Goal: Task Accomplishment & Management: Complete application form

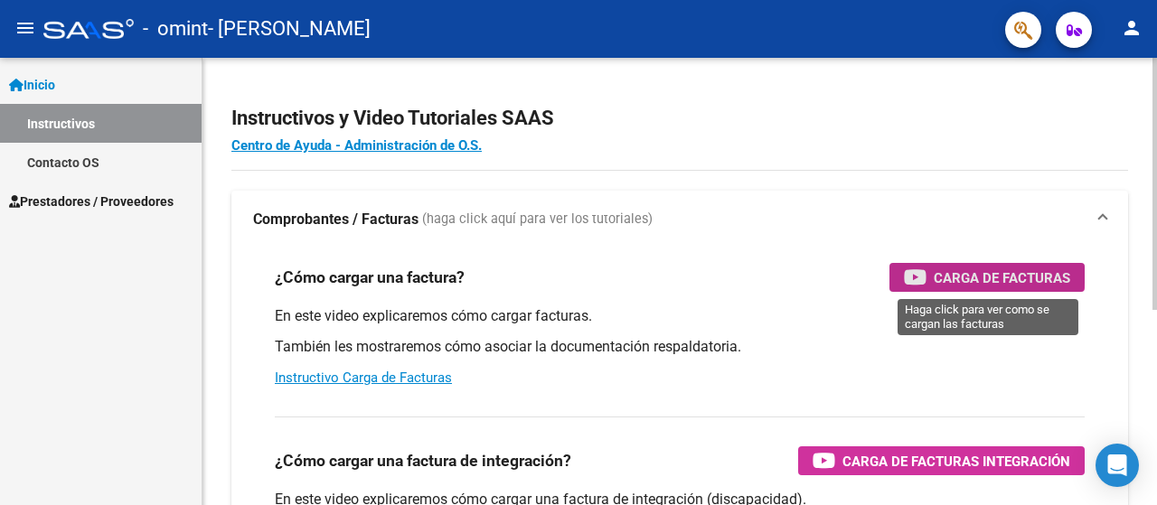
click at [978, 270] on span "Carga de Facturas" at bounding box center [1001, 278] width 136 height 23
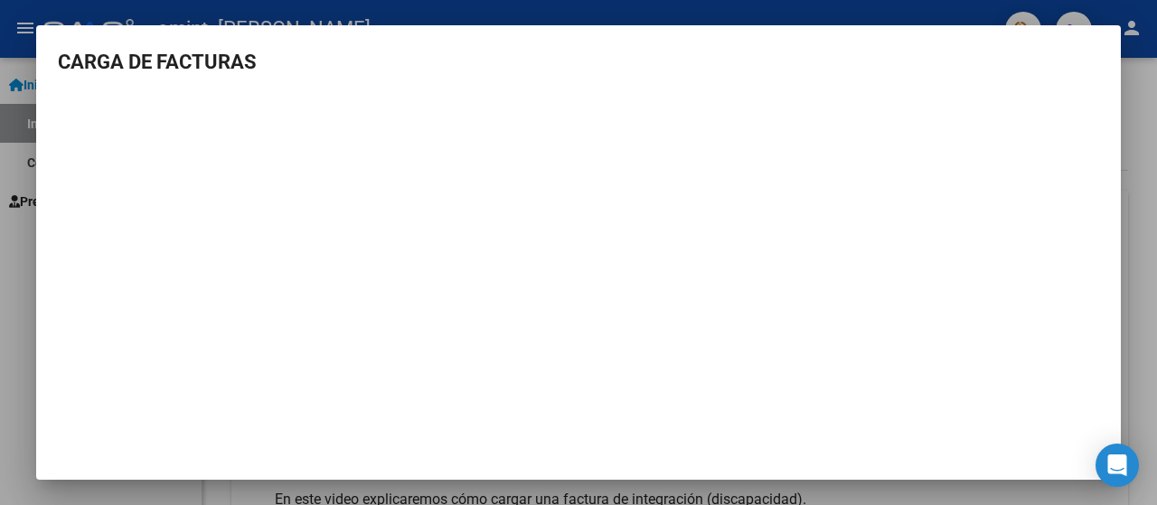
click at [1134, 210] on div at bounding box center [578, 252] width 1157 height 505
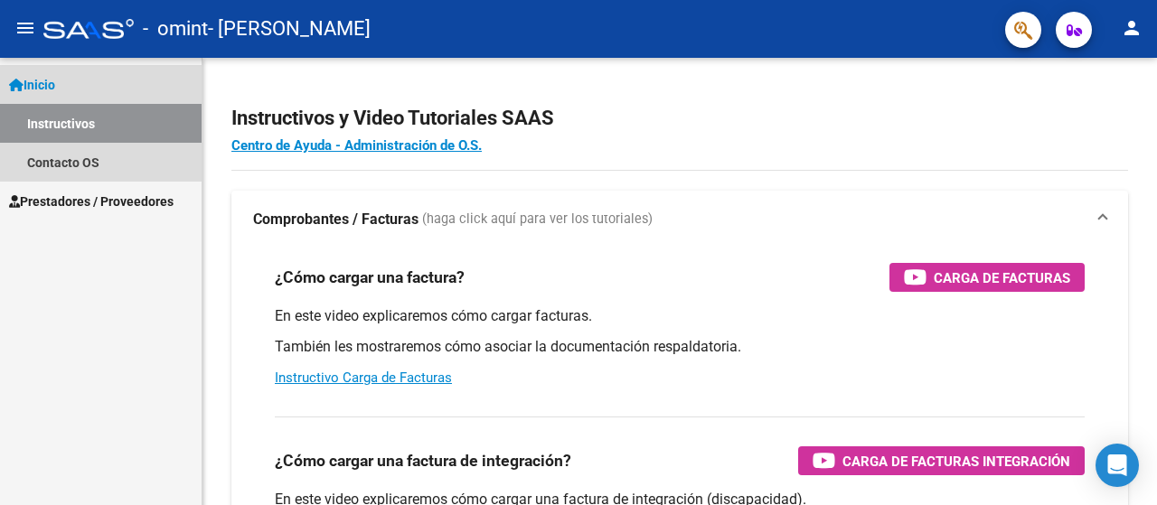
click at [85, 88] on link "Inicio" at bounding box center [101, 84] width 202 height 39
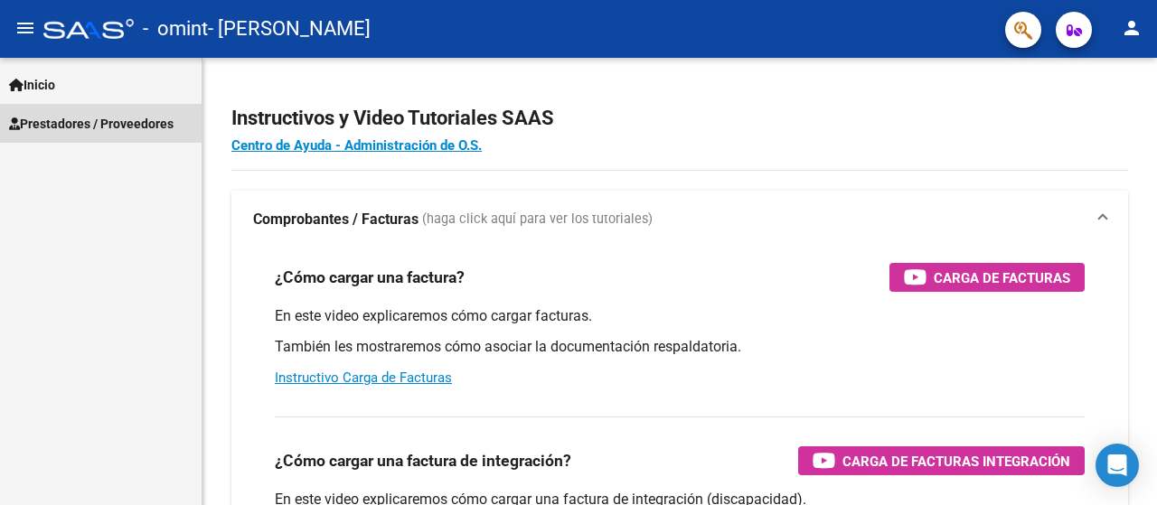
click at [84, 120] on span "Prestadores / Proveedores" at bounding box center [91, 124] width 164 height 20
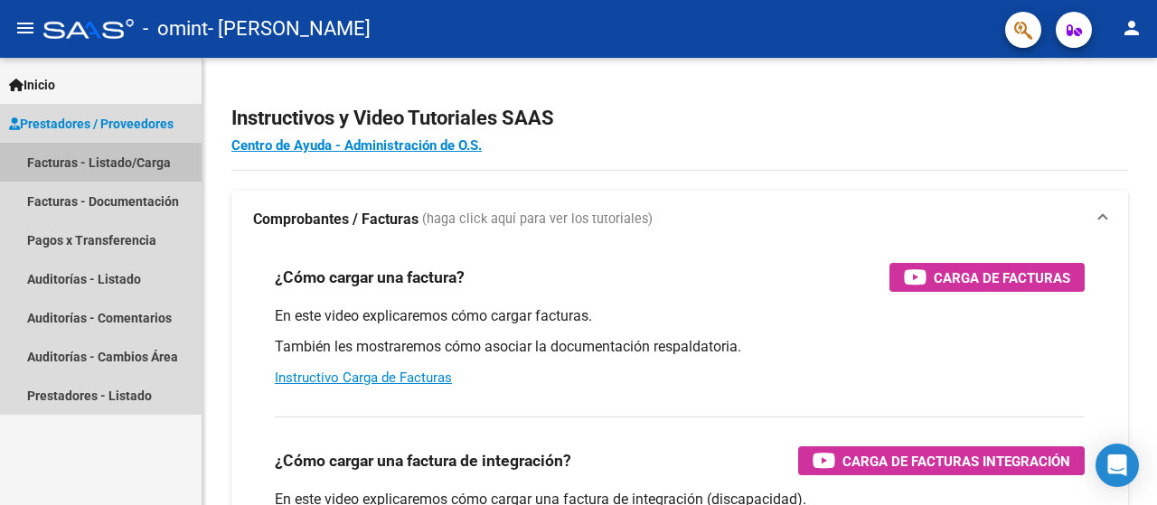
click at [91, 161] on link "Facturas - Listado/Carga" at bounding box center [101, 162] width 202 height 39
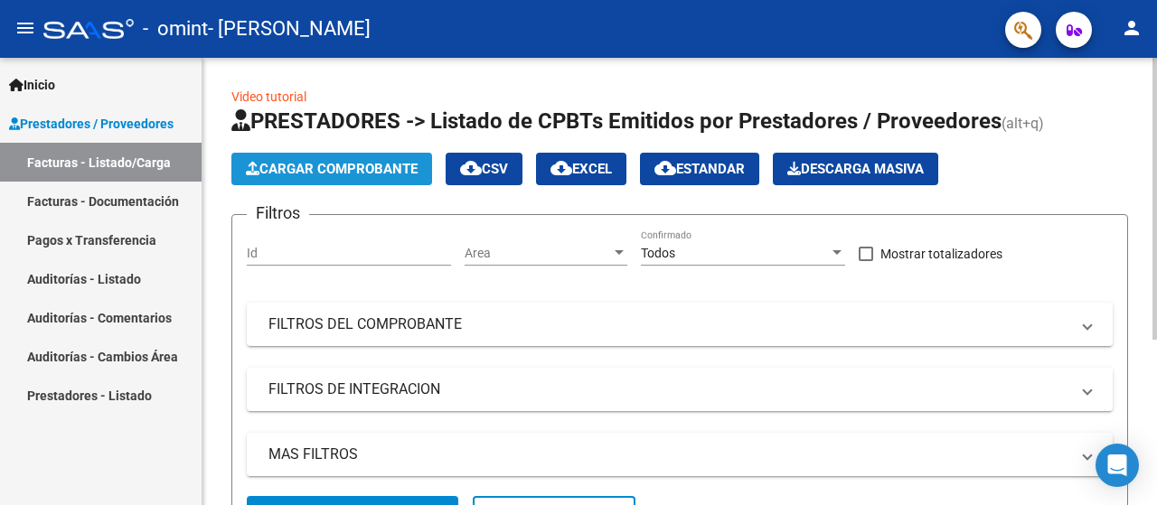
click at [288, 161] on span "Cargar Comprobante" at bounding box center [332, 169] width 172 height 16
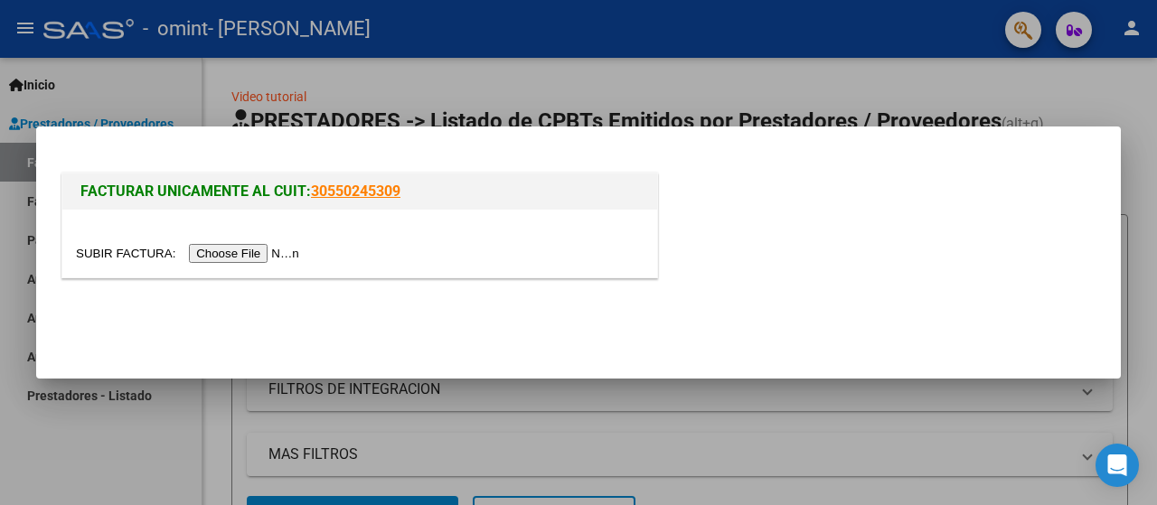
click at [240, 248] on input "file" at bounding box center [190, 253] width 229 height 19
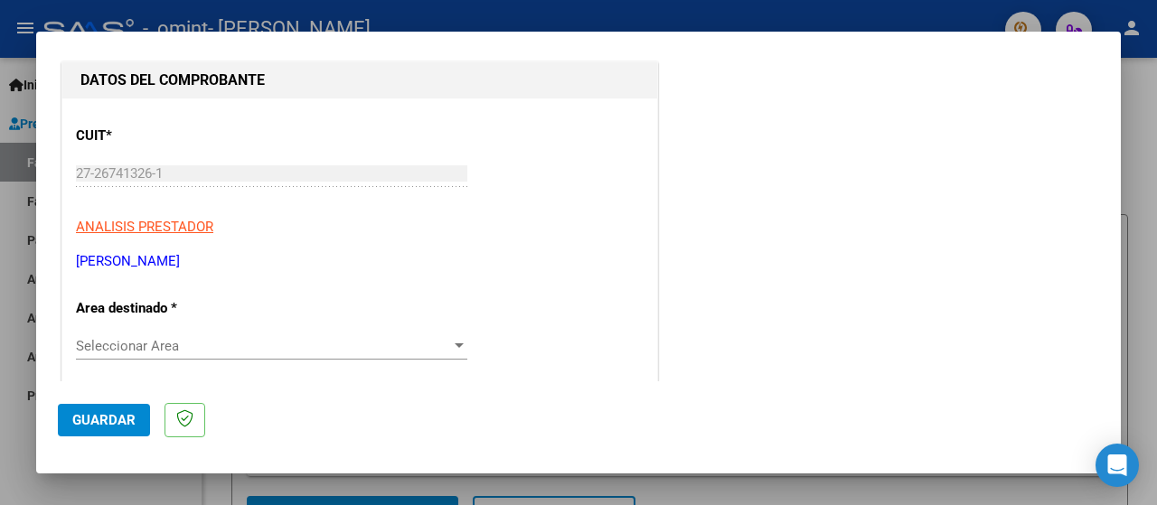
scroll to position [271, 0]
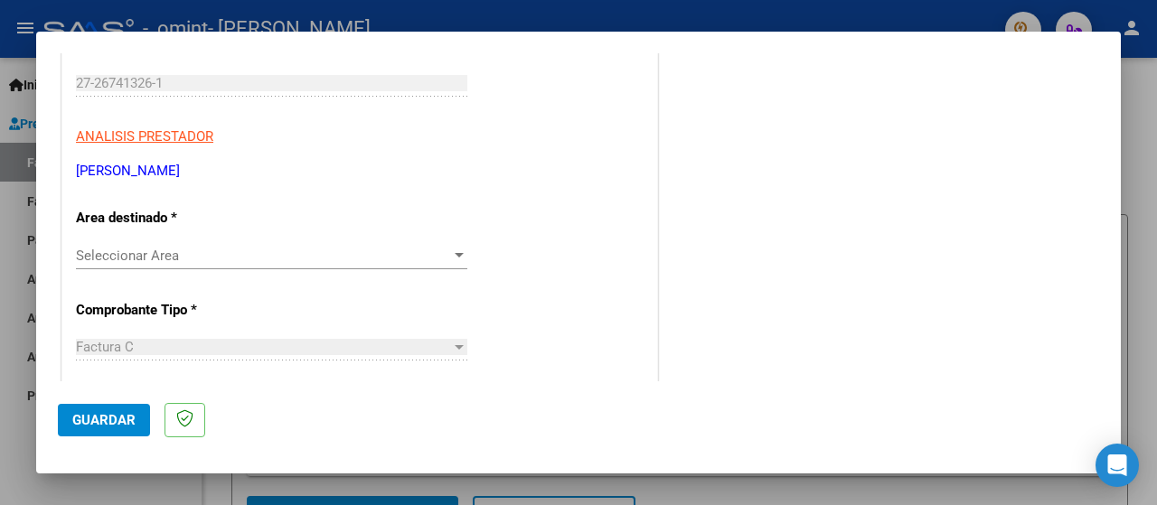
click at [416, 260] on span "Seleccionar Area" at bounding box center [263, 256] width 375 height 16
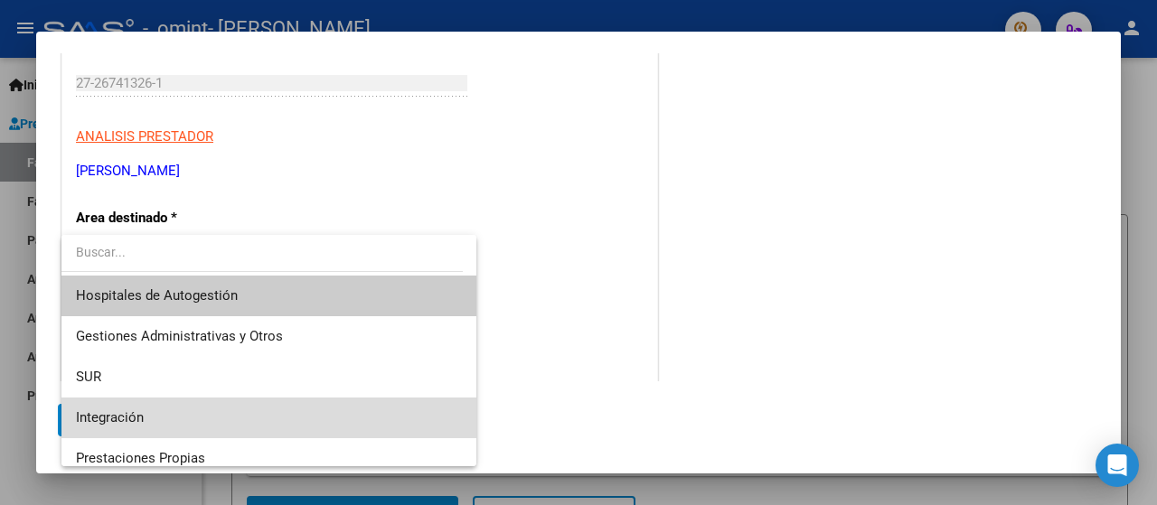
click at [337, 410] on span "Integración" at bounding box center [269, 418] width 387 height 41
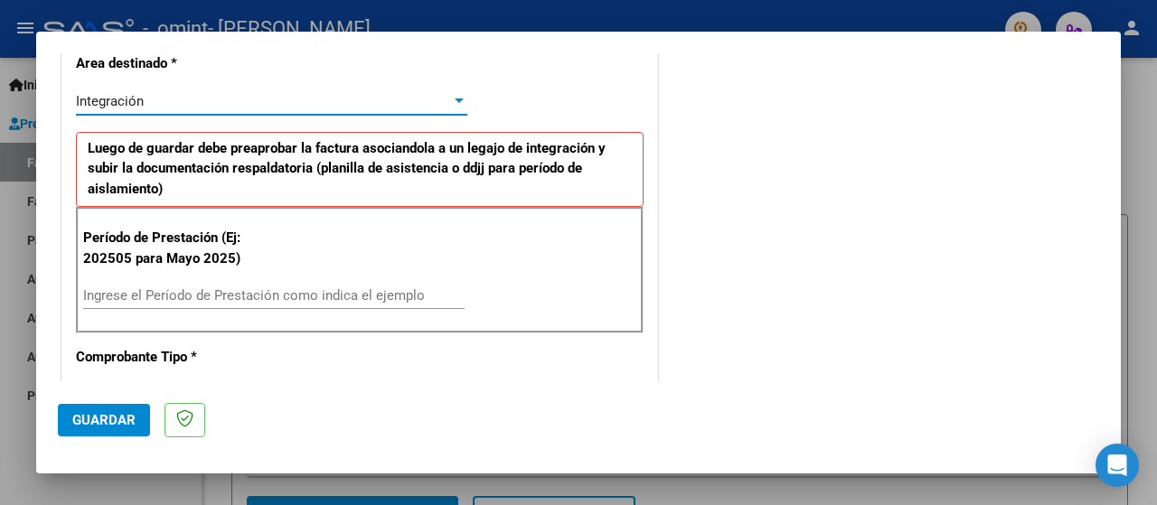
scroll to position [452, 0]
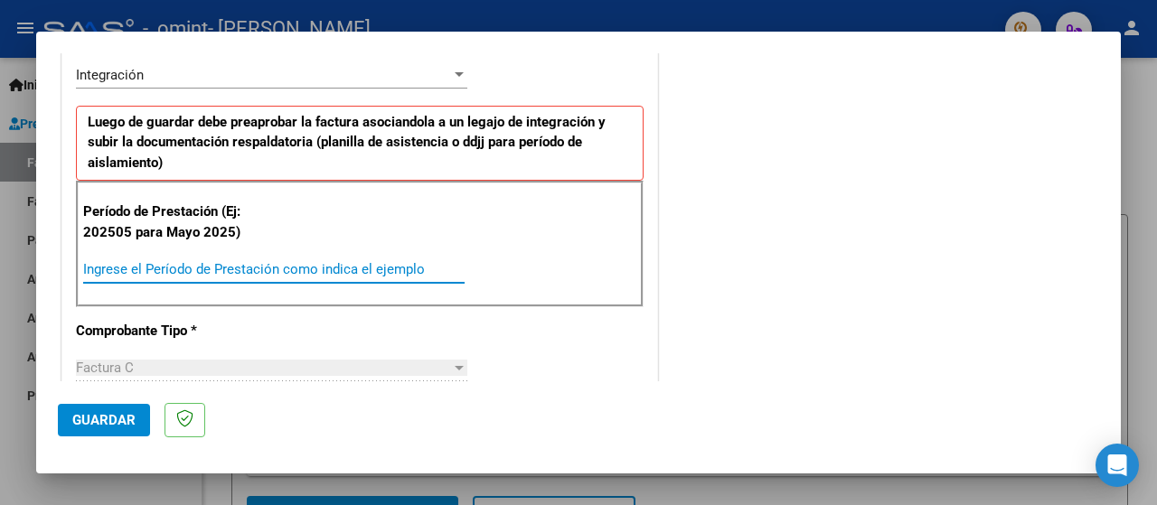
click at [278, 272] on input "Ingrese el Período de Prestación como indica el ejemplo" at bounding box center [273, 269] width 381 height 16
type input "202508"
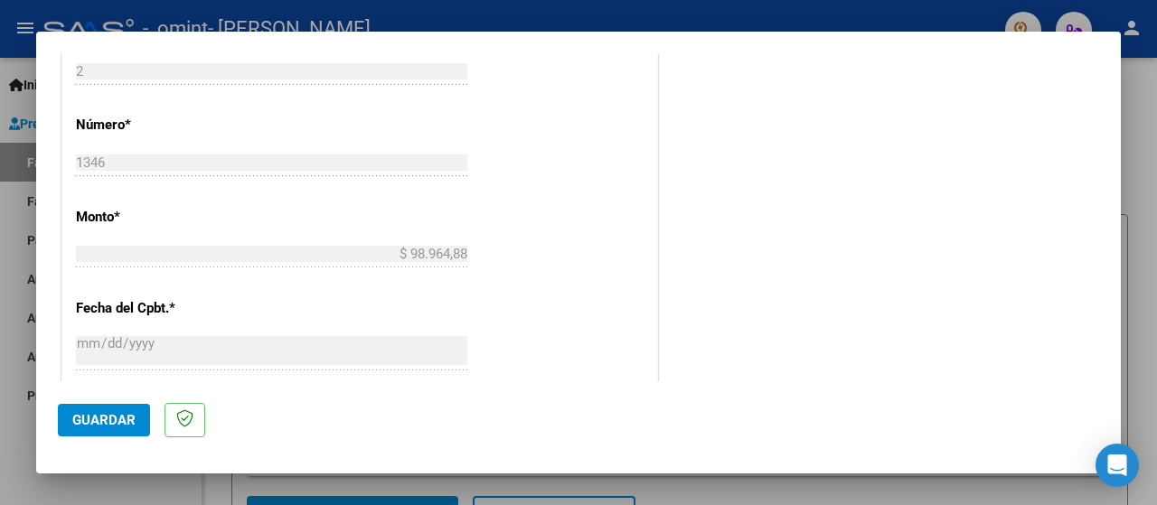
scroll to position [846, 0]
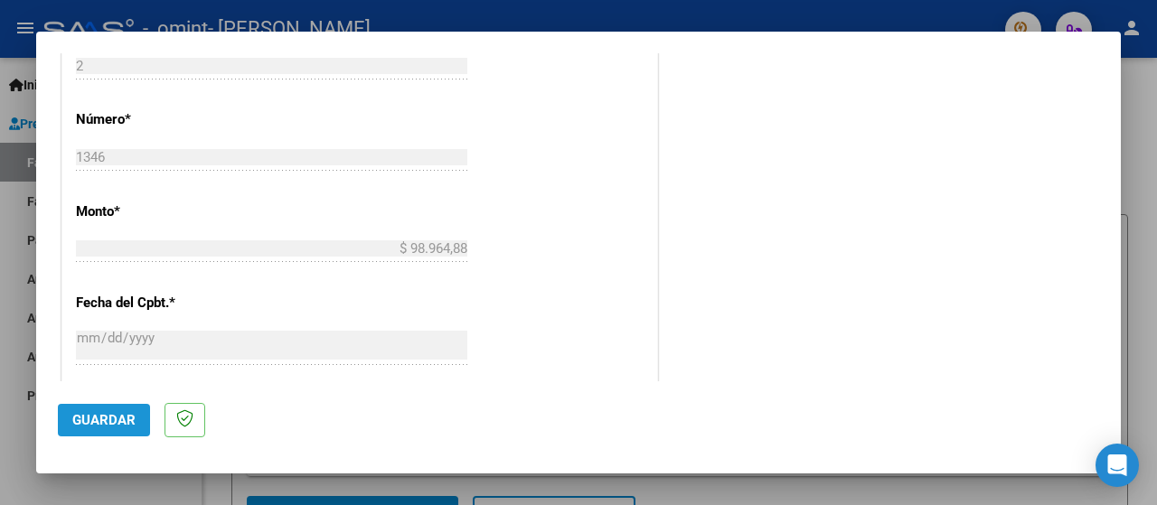
click at [115, 420] on span "Guardar" at bounding box center [103, 420] width 63 height 16
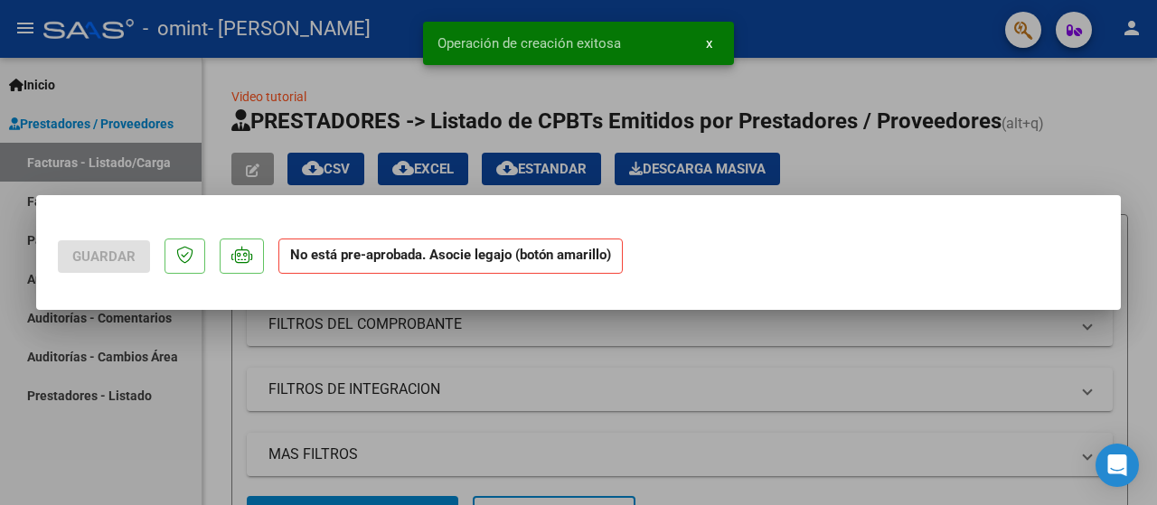
scroll to position [0, 0]
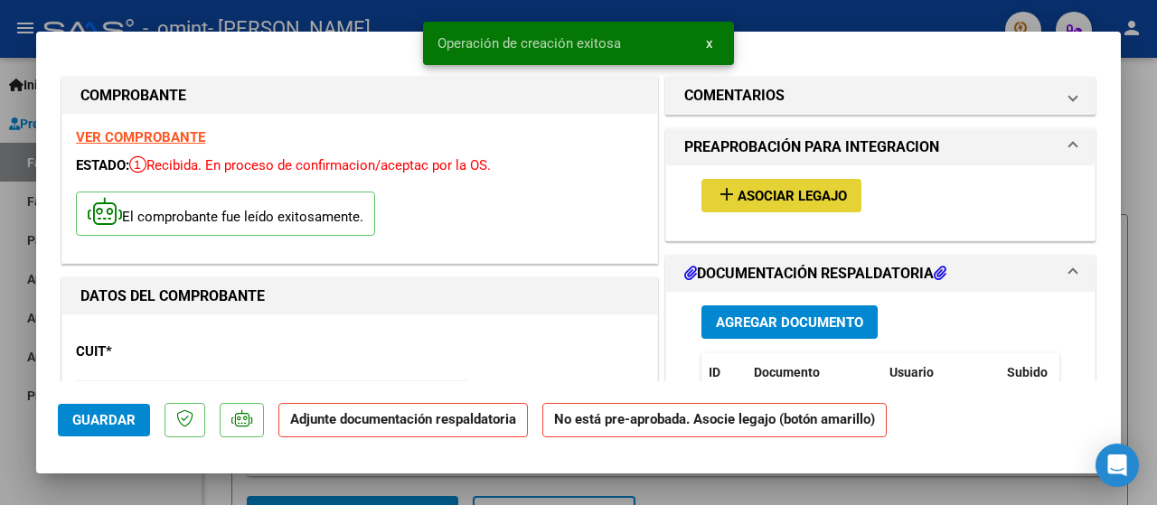
click at [820, 202] on span "Asociar Legajo" at bounding box center [791, 196] width 109 height 16
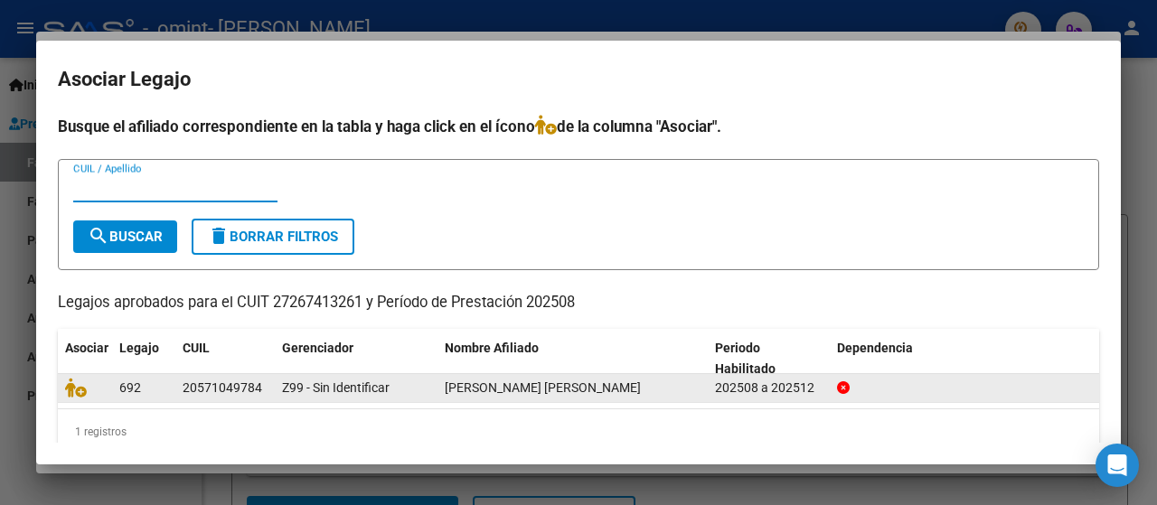
click at [427, 389] on div "Z99 - Sin Identificar" at bounding box center [356, 388] width 148 height 21
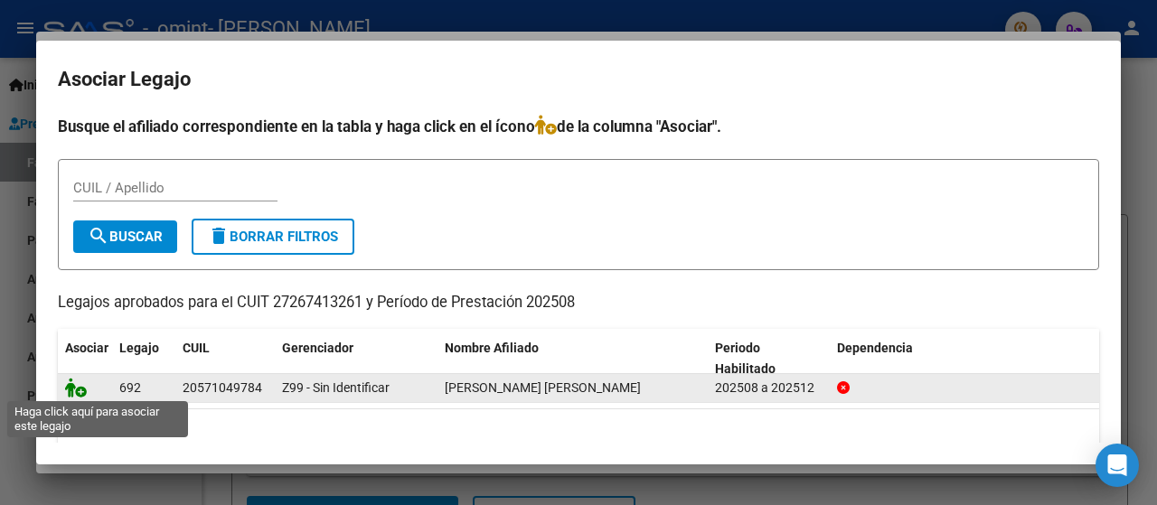
click at [77, 389] on icon at bounding box center [76, 388] width 22 height 20
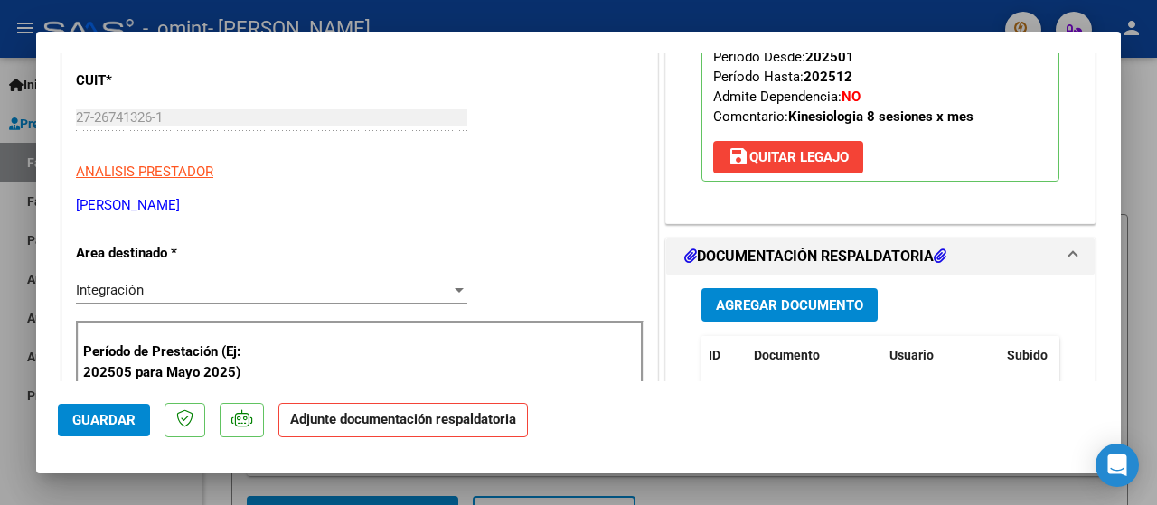
scroll to position [361, 0]
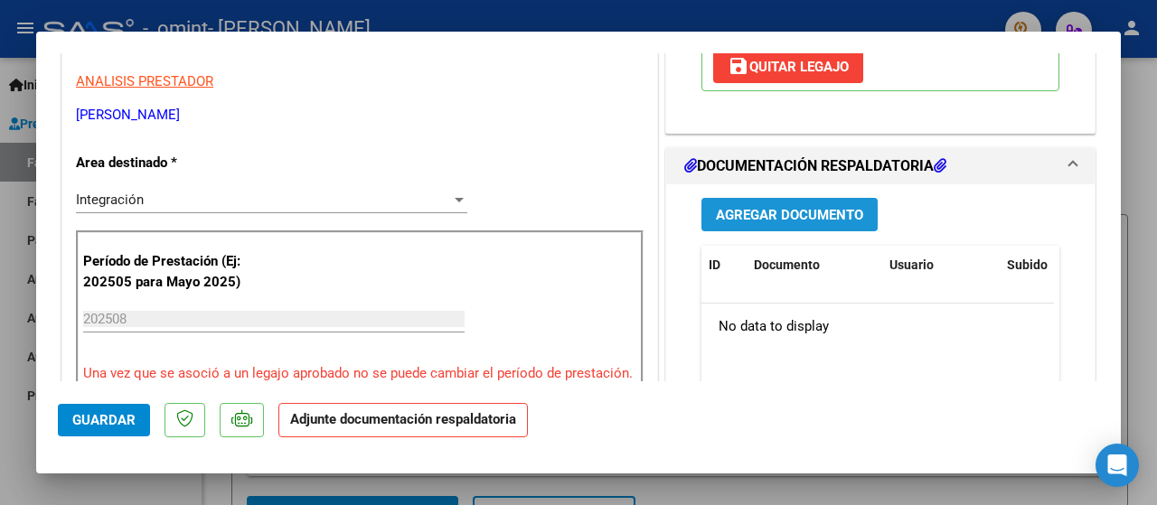
click at [785, 231] on button "Agregar Documento" at bounding box center [789, 214] width 176 height 33
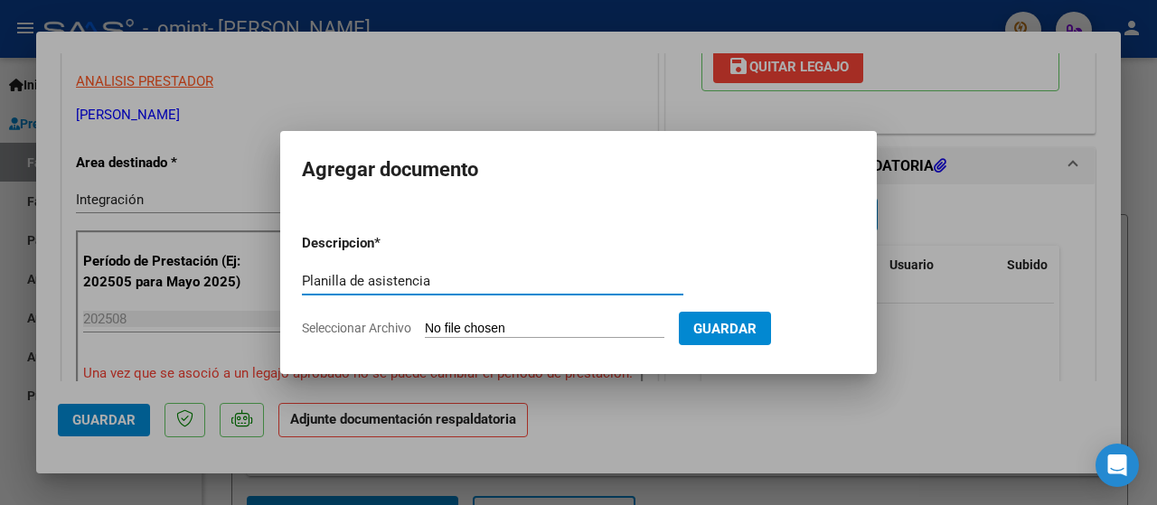
type input "Planilla de asistencia"
click at [444, 328] on input "Seleccionar Archivo" at bounding box center [544, 329] width 239 height 17
type input "C:\fakepath\Planilla [PERSON_NAME][DATE].pdf"
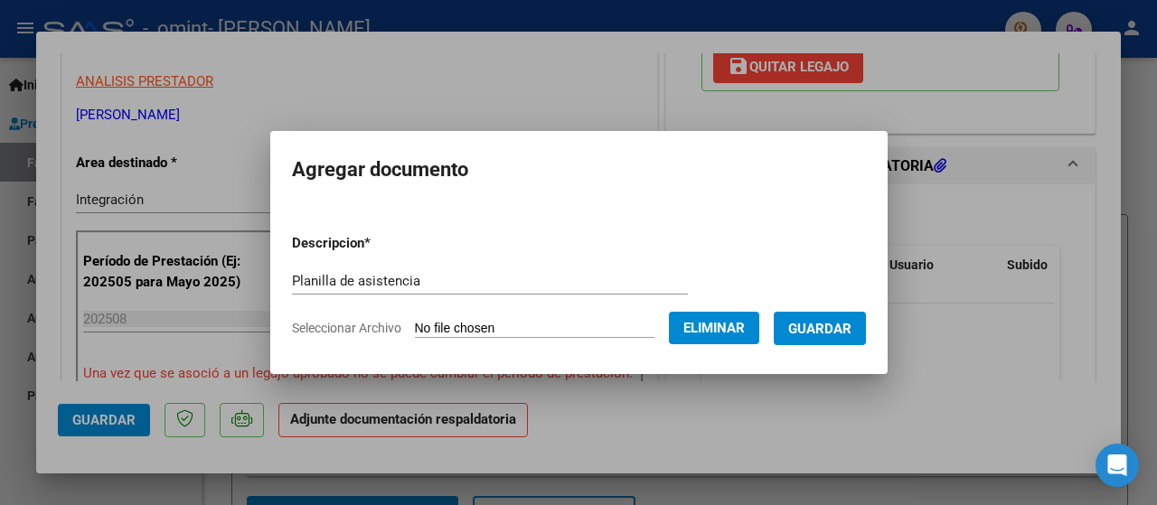
click at [807, 323] on span "Guardar" at bounding box center [819, 329] width 63 height 16
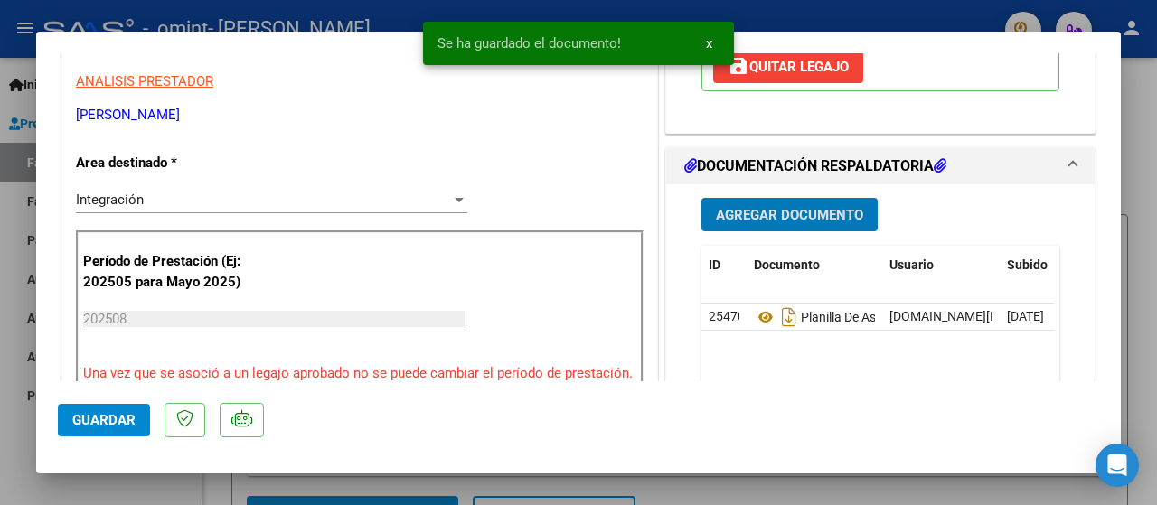
scroll to position [452, 0]
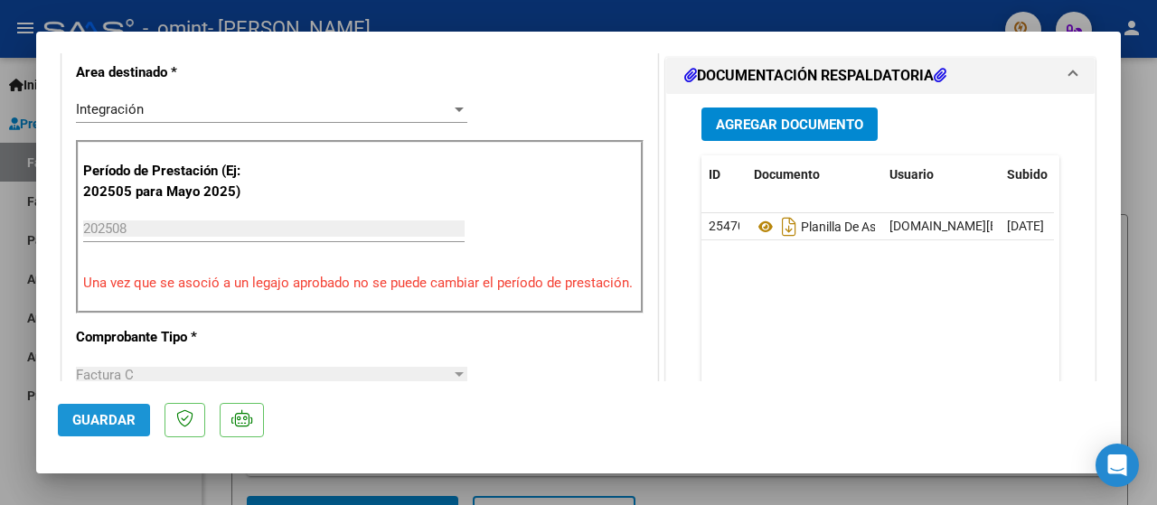
click at [81, 426] on span "Guardar" at bounding box center [103, 420] width 63 height 16
click at [113, 417] on span "Guardar" at bounding box center [103, 420] width 63 height 16
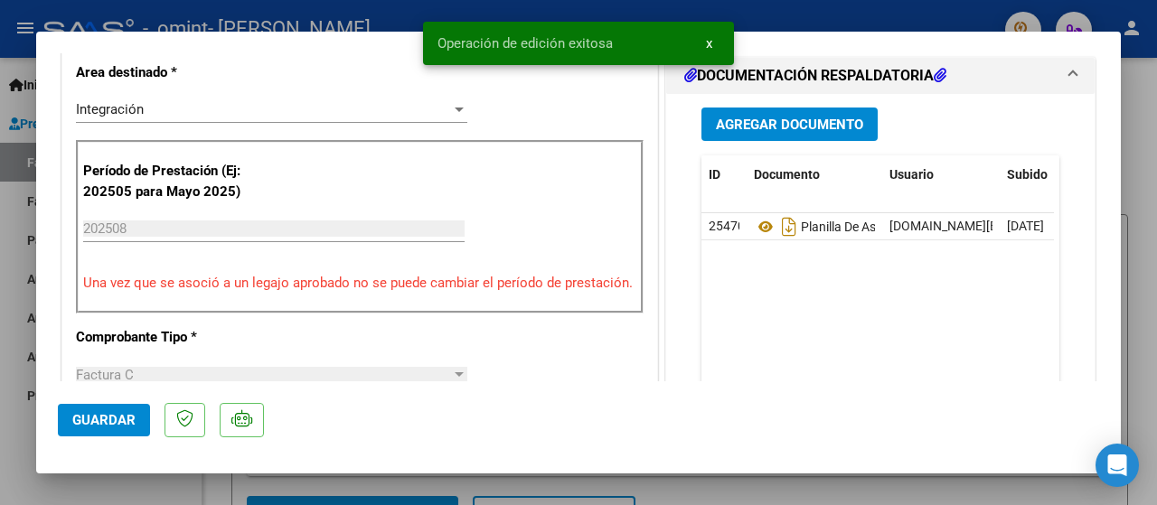
click at [1146, 200] on div at bounding box center [578, 252] width 1157 height 505
type input "$ 0,00"
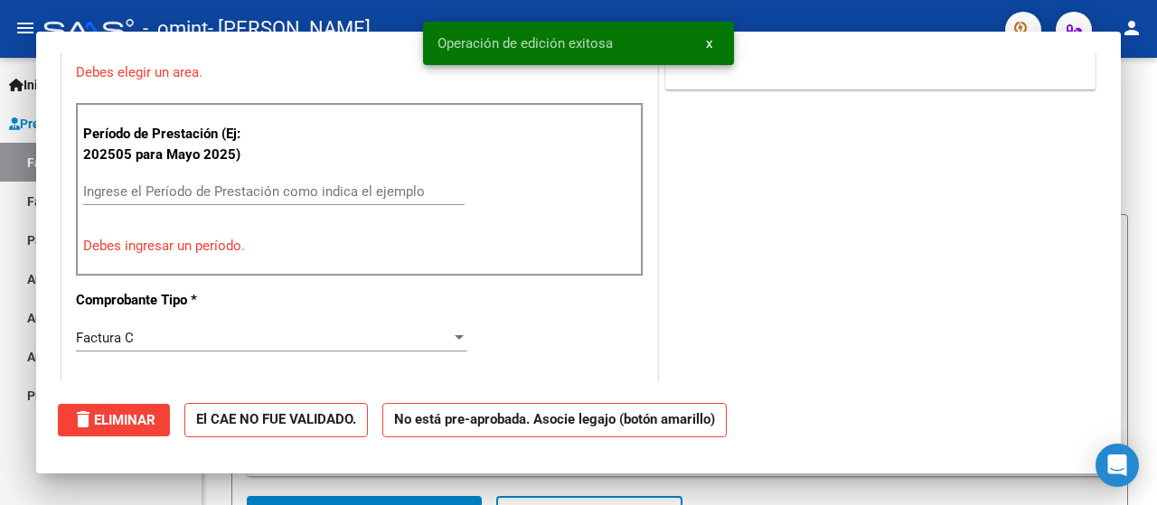
scroll to position [374, 0]
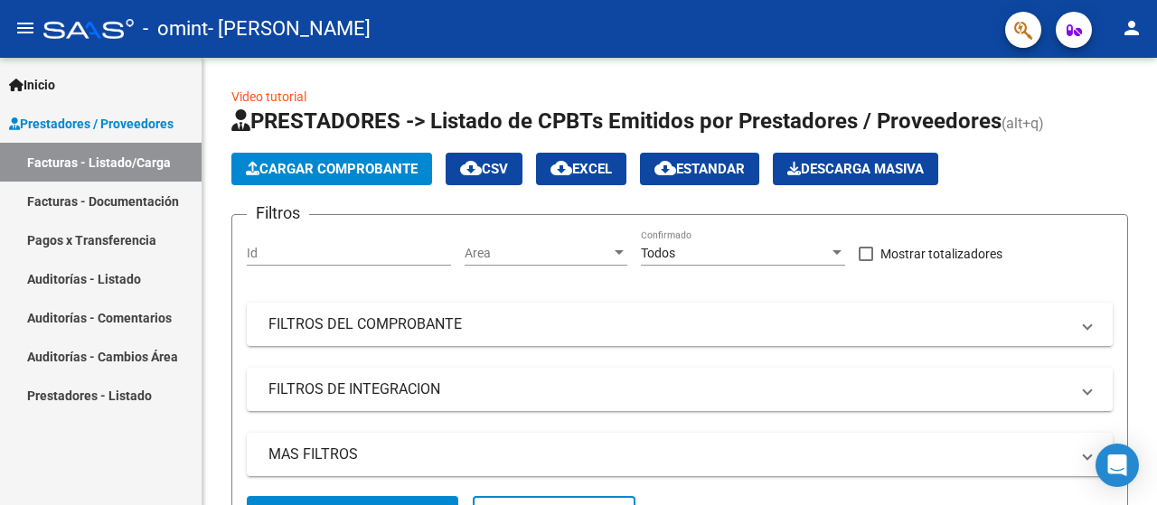
click at [93, 207] on link "Facturas - Documentación" at bounding box center [101, 201] width 202 height 39
